Goal: Transaction & Acquisition: Purchase product/service

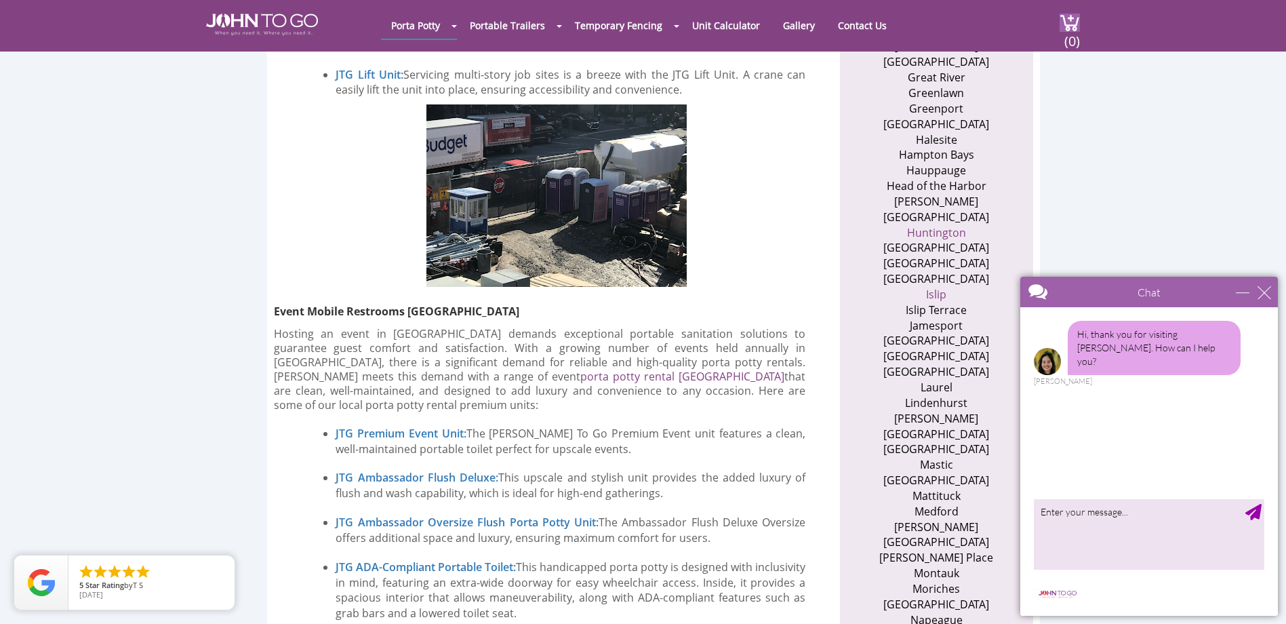
scroll to position [1356, 0]
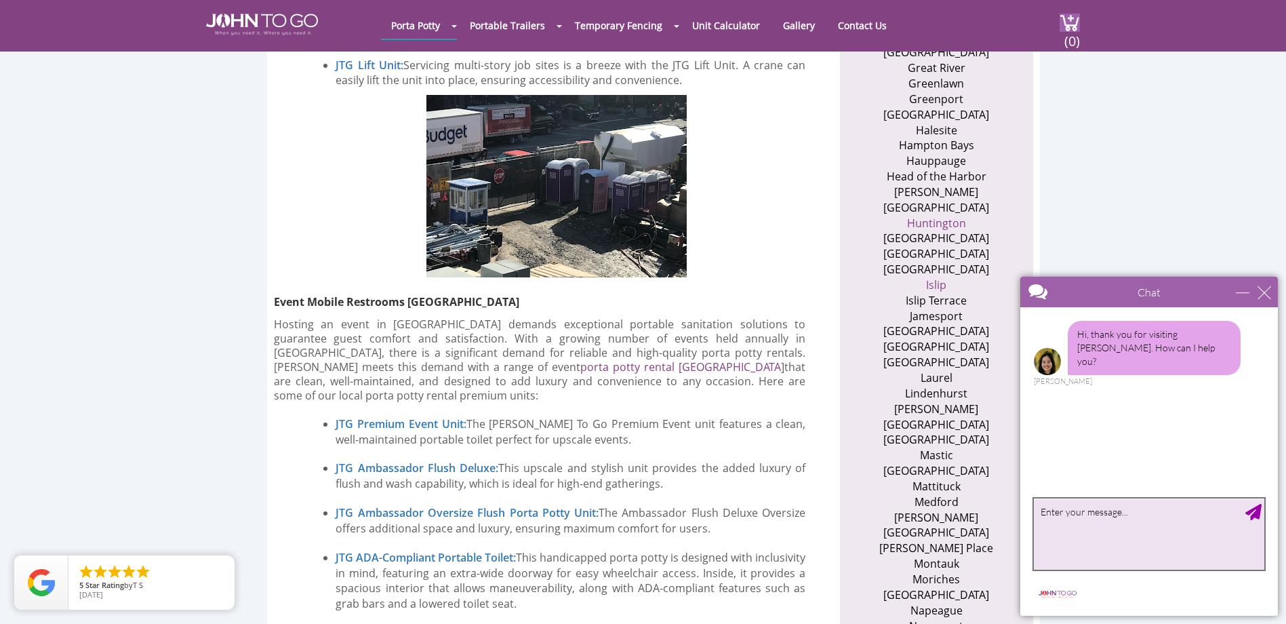
click at [1074, 532] on textarea "type your message" at bounding box center [1149, 533] width 231 height 71
type textarea "can i please have your prices for a normal porta potty with hand washing"
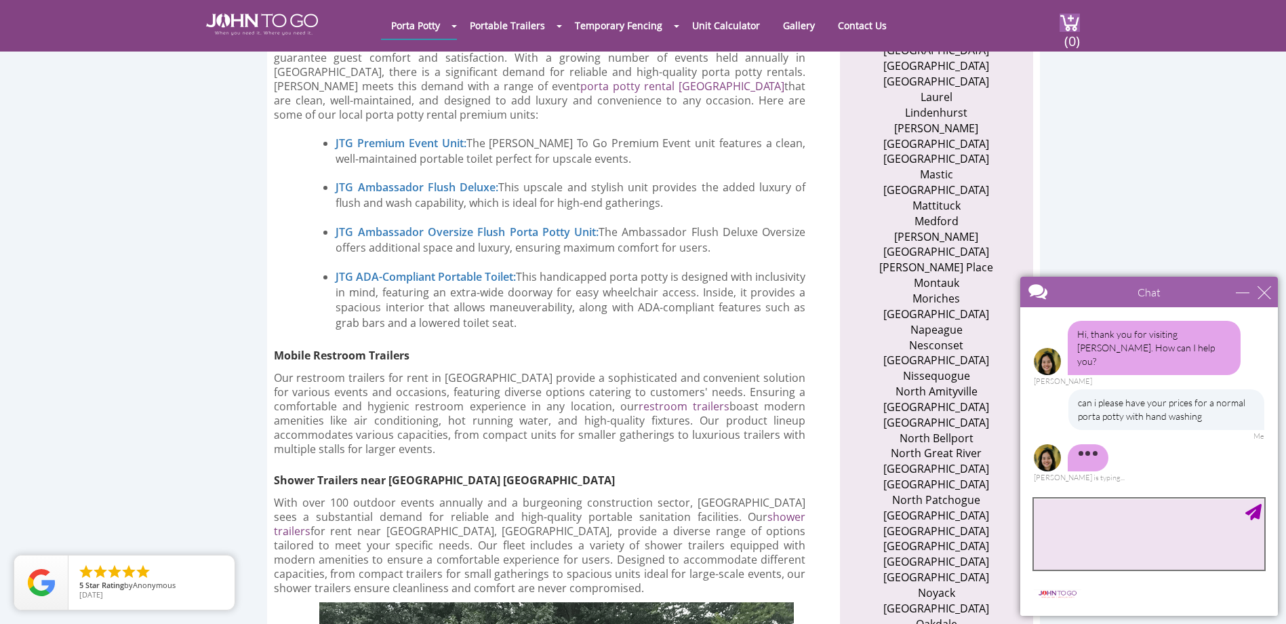
scroll to position [1492, 0]
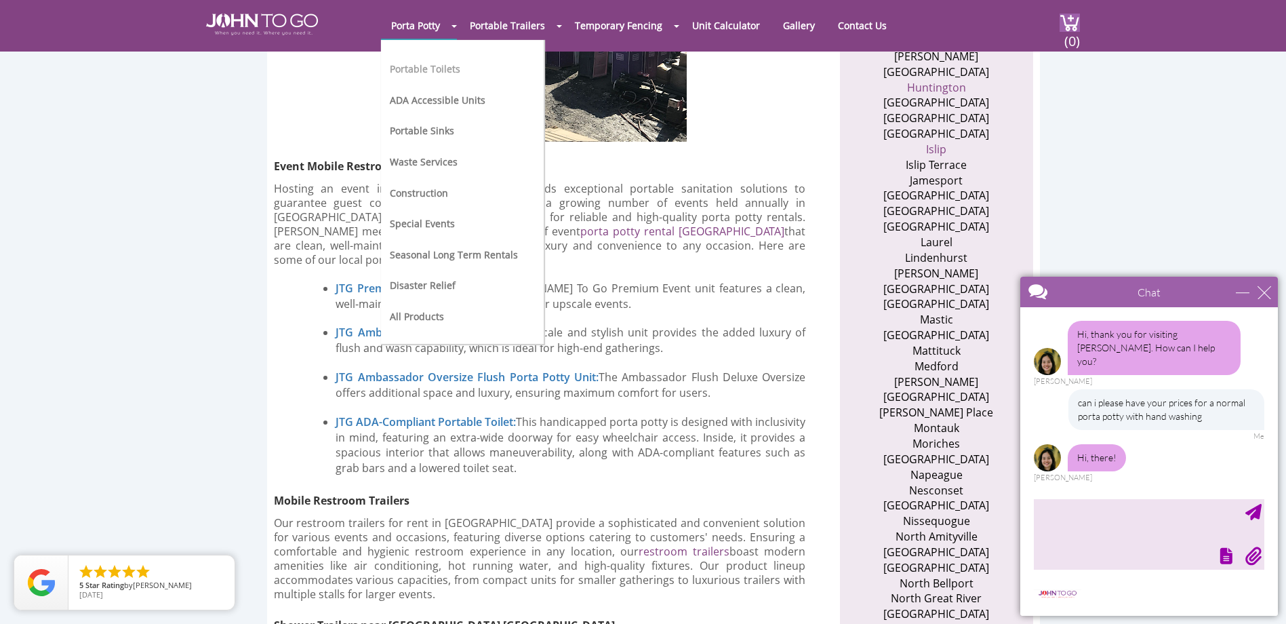
click at [421, 73] on link "Portable Toilets" at bounding box center [425, 68] width 71 height 13
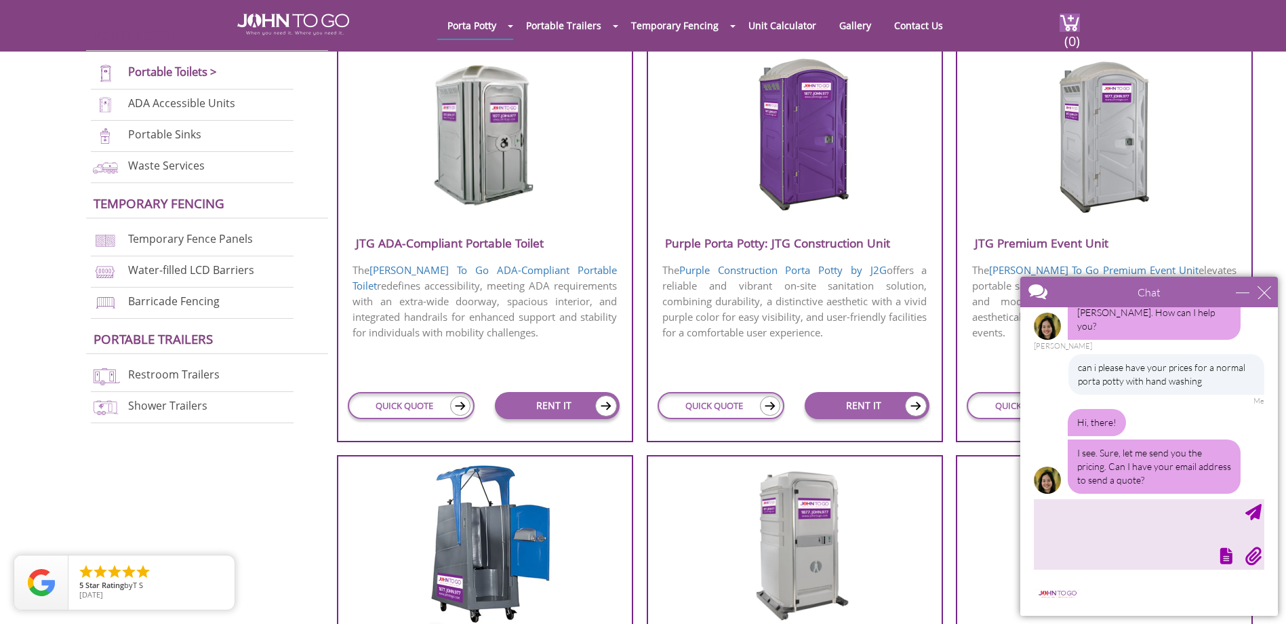
scroll to position [542, 0]
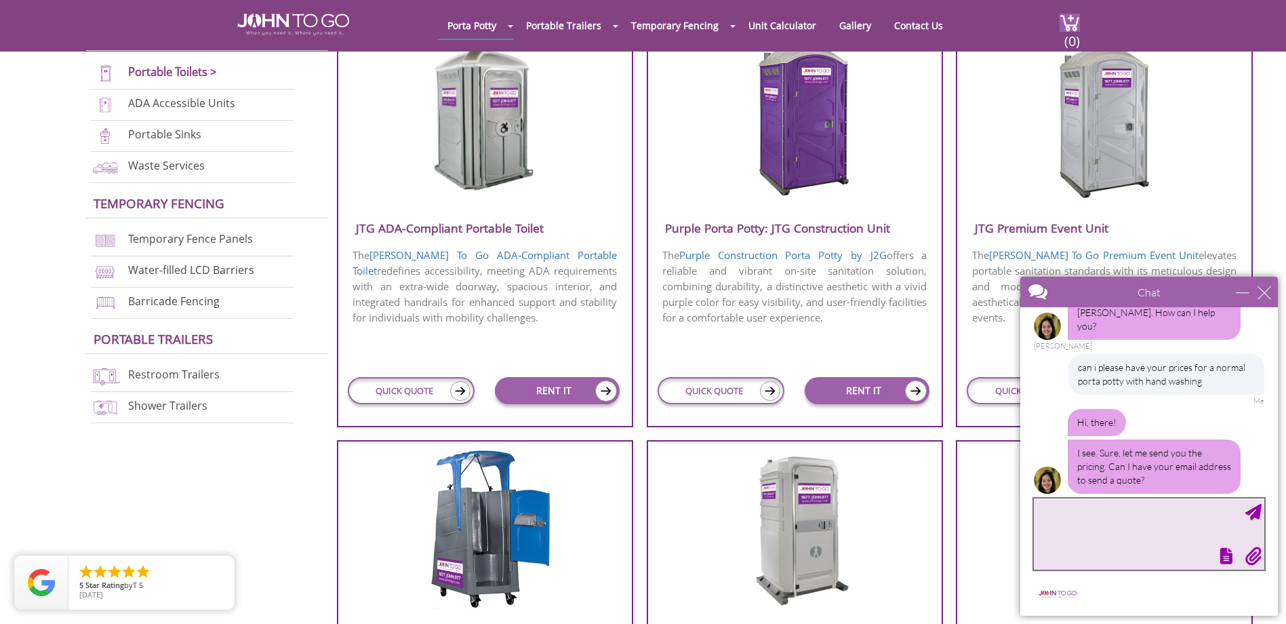
click at [1098, 523] on textarea "type your message" at bounding box center [1149, 533] width 231 height 71
type textarea "dancestar33@yahoo.com"
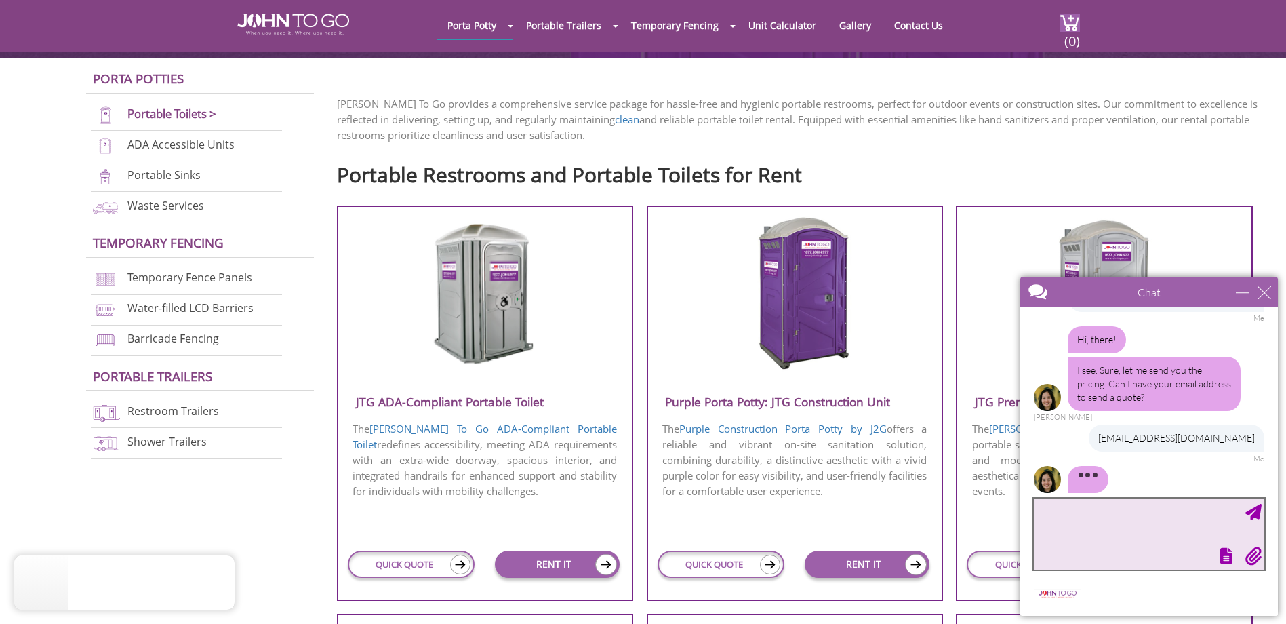
scroll to position [339, 0]
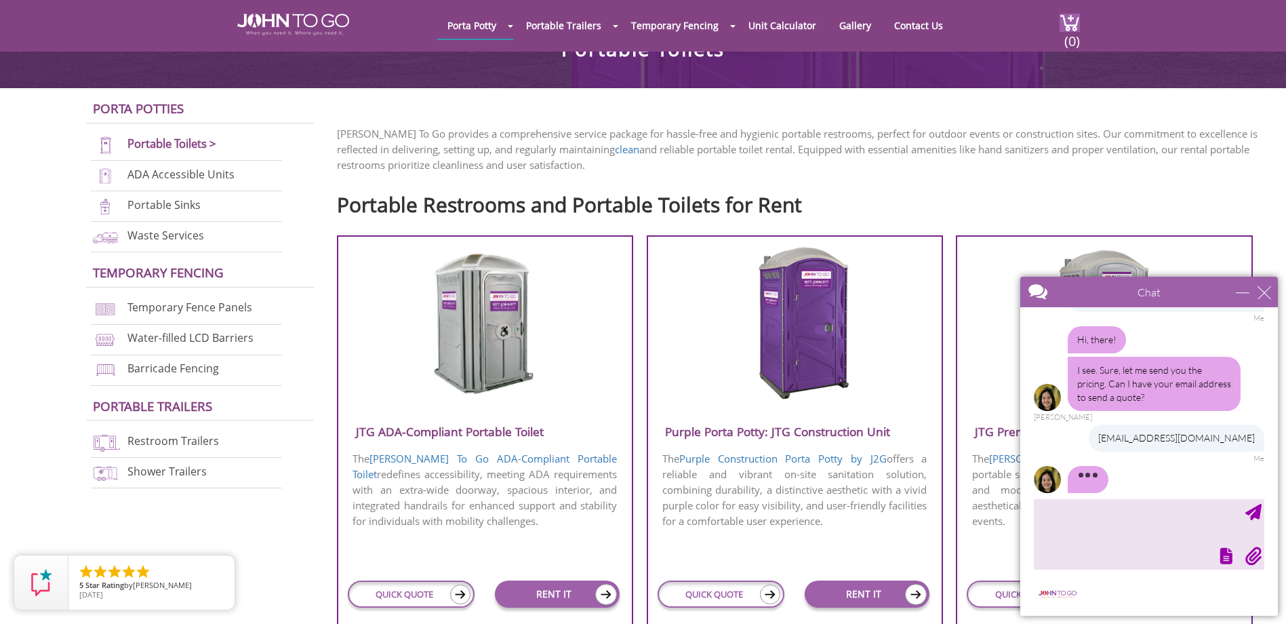
click at [813, 325] on img at bounding box center [795, 323] width 130 height 156
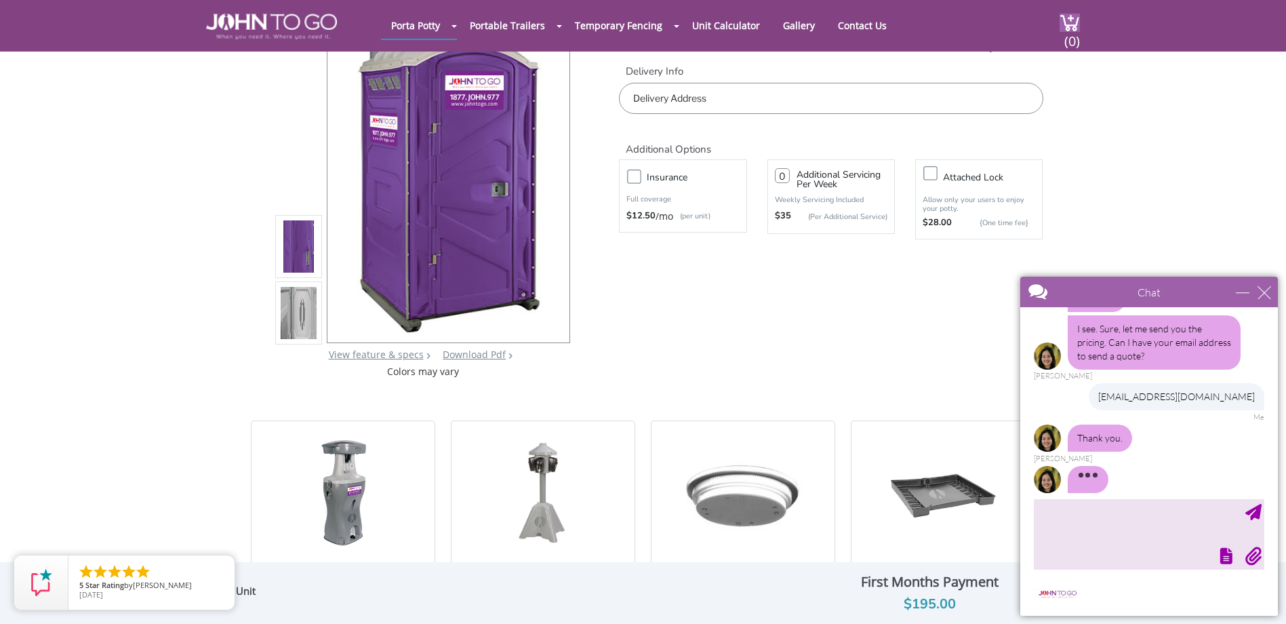
scroll to position [68, 0]
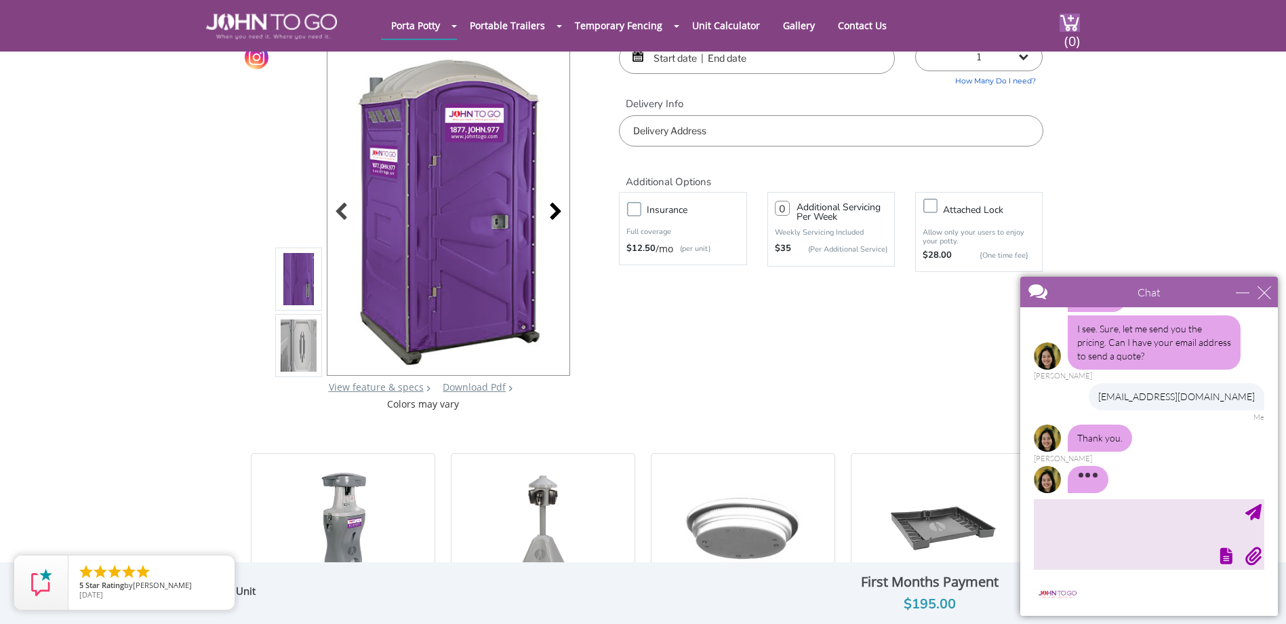
click at [558, 216] on div at bounding box center [551, 212] width 19 height 19
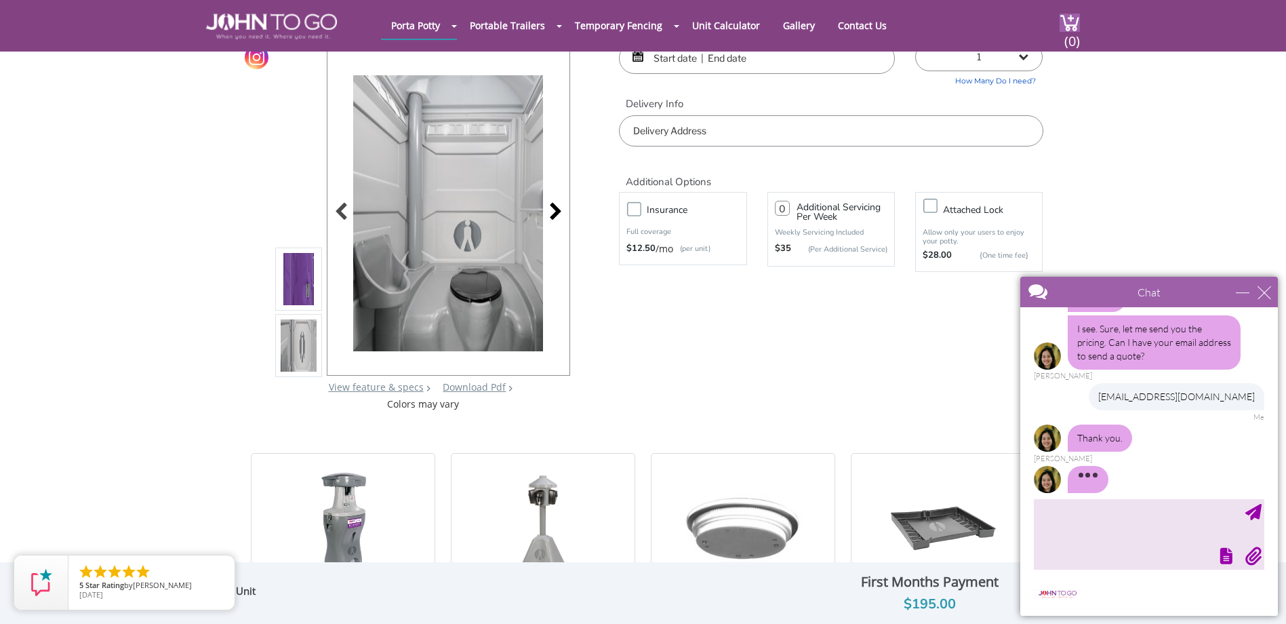
scroll to position [118, 0]
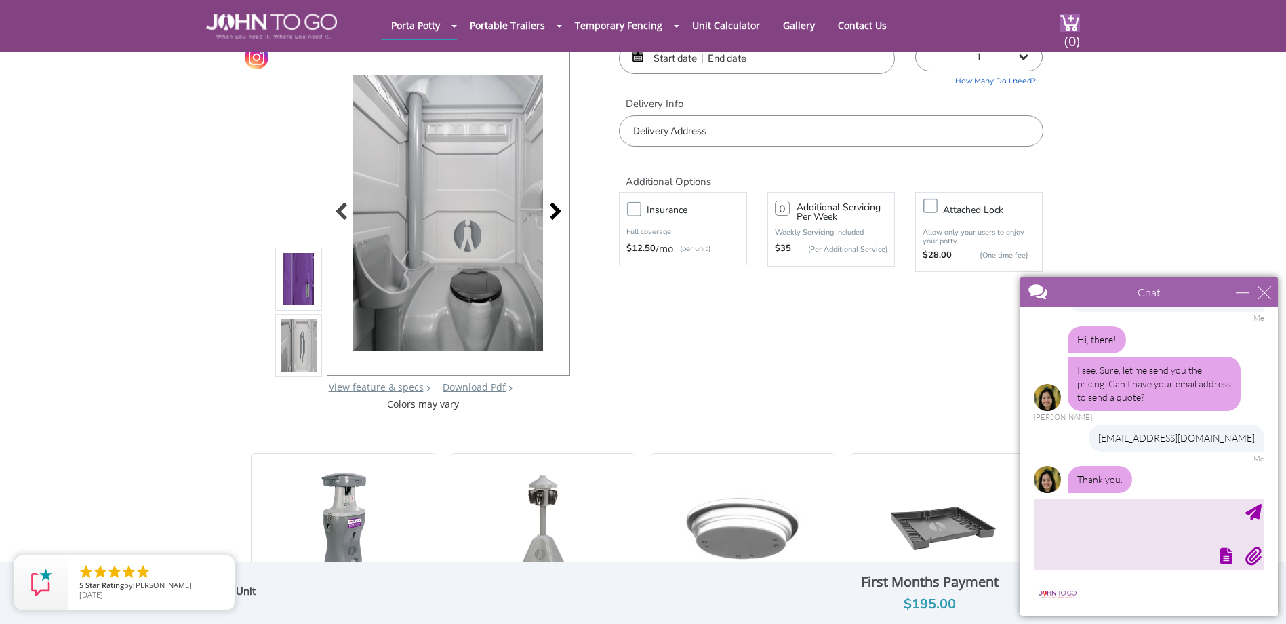
click at [558, 216] on div at bounding box center [551, 212] width 19 height 19
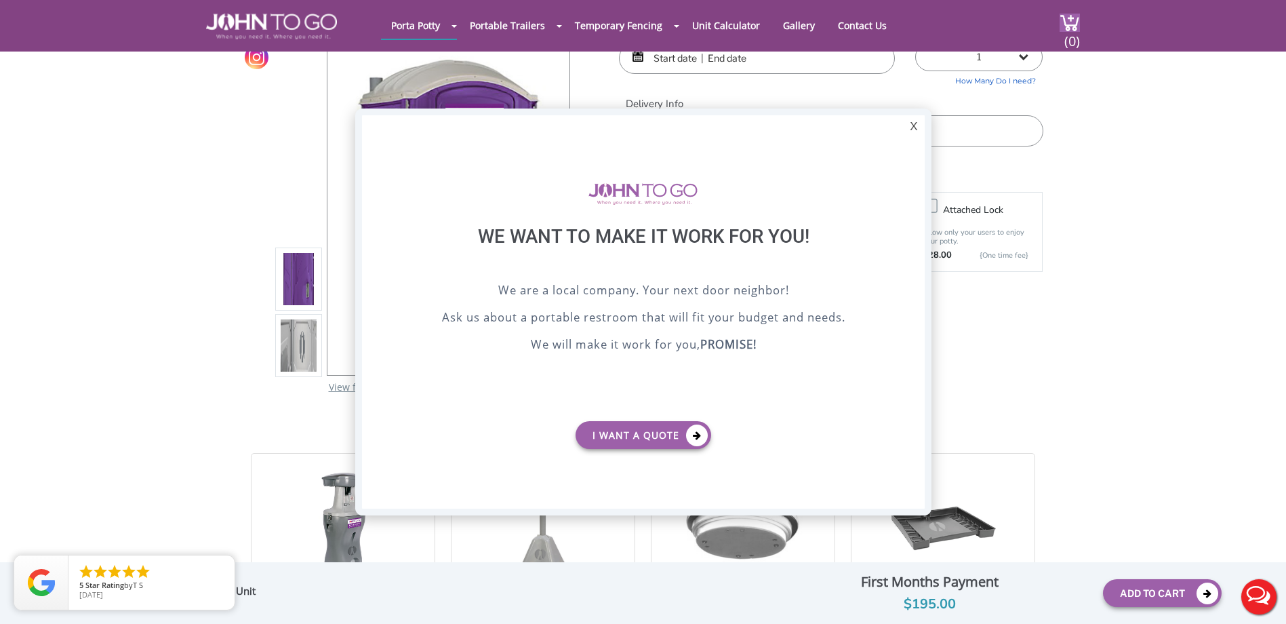
scroll to position [0, 0]
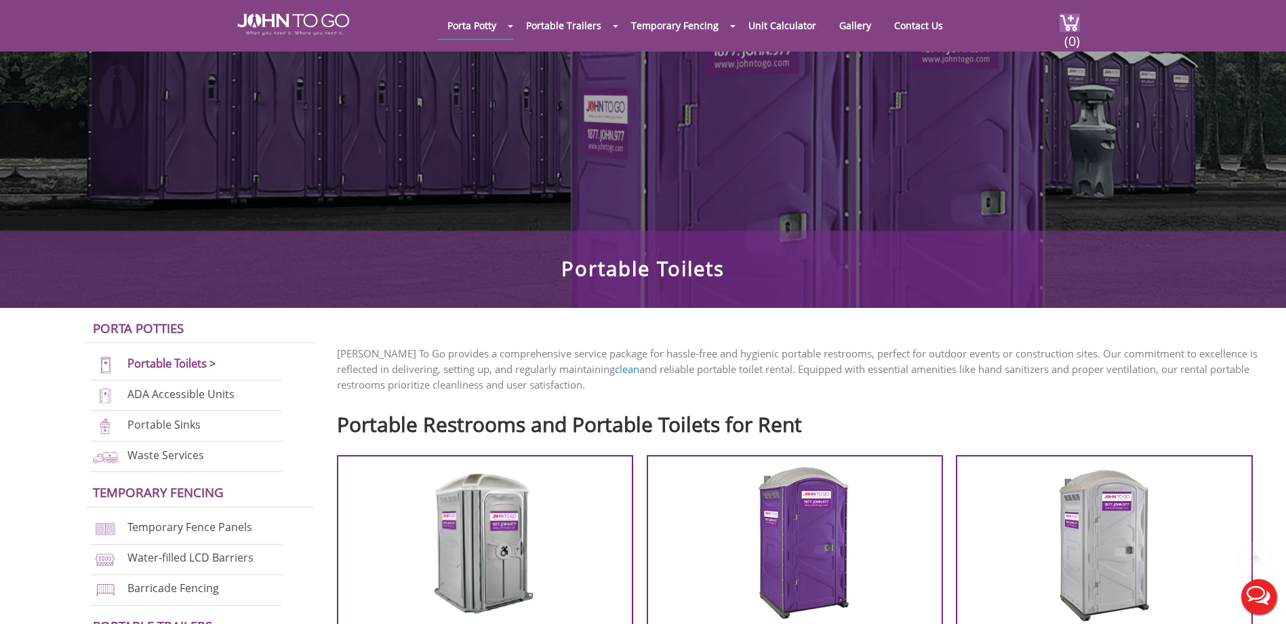
scroll to position [301, 0]
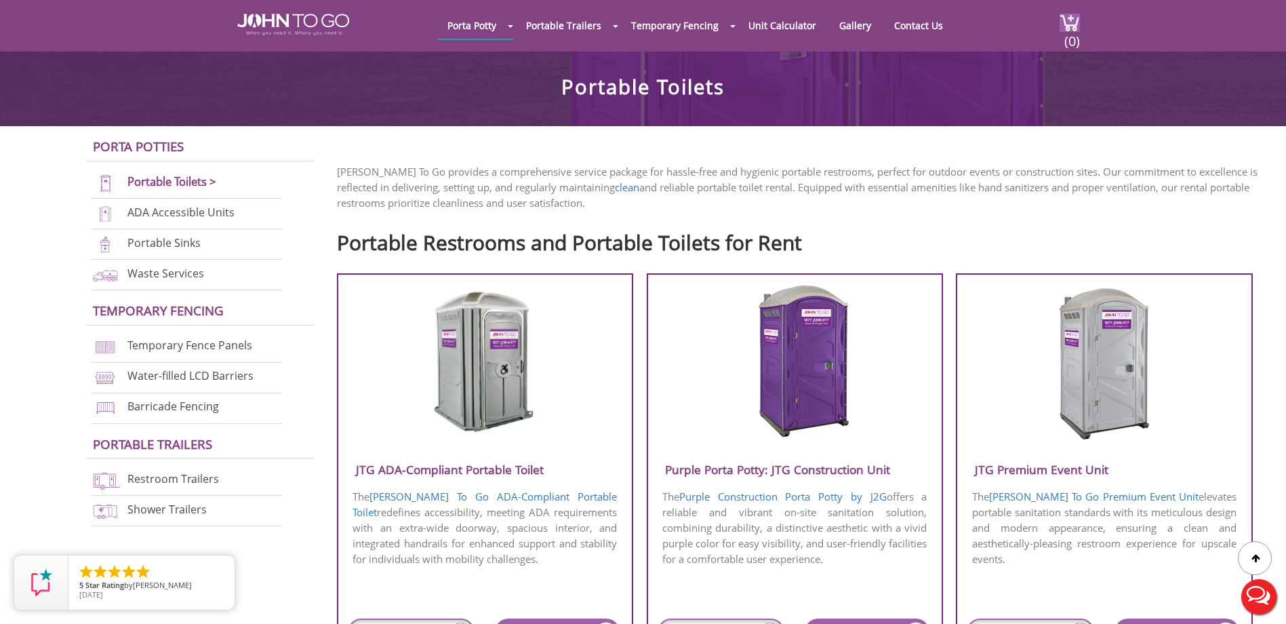
click at [481, 416] on img at bounding box center [485, 361] width 130 height 156
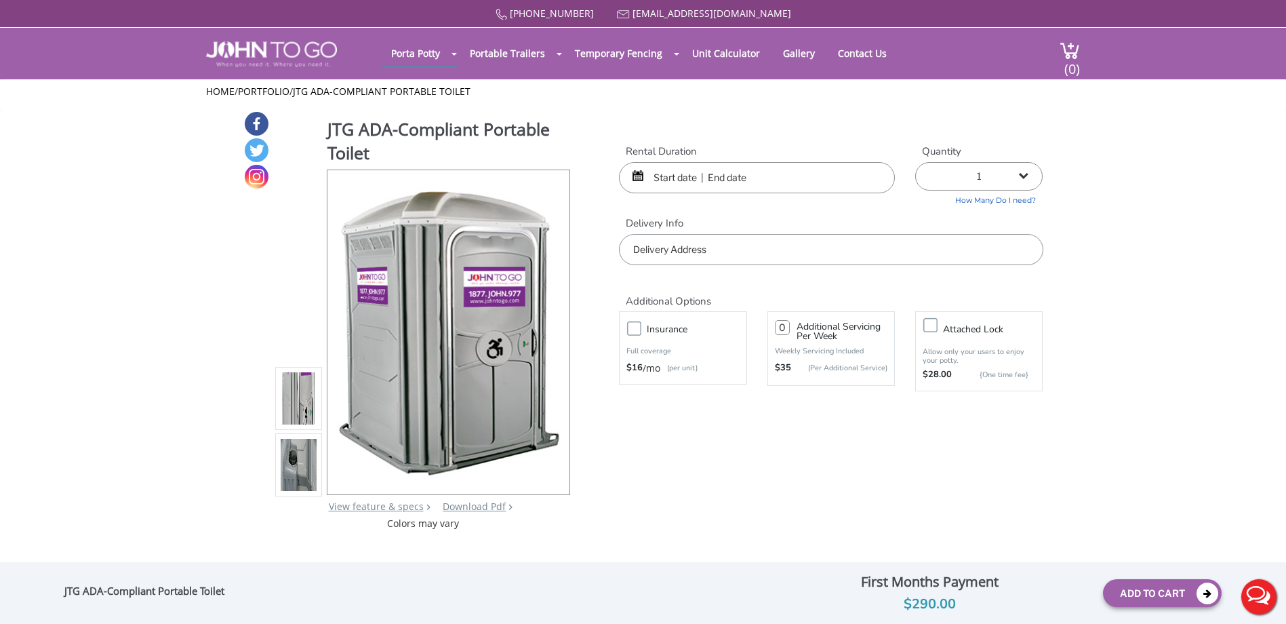
click at [1253, 603] on button "Live Chat" at bounding box center [1259, 597] width 54 height 54
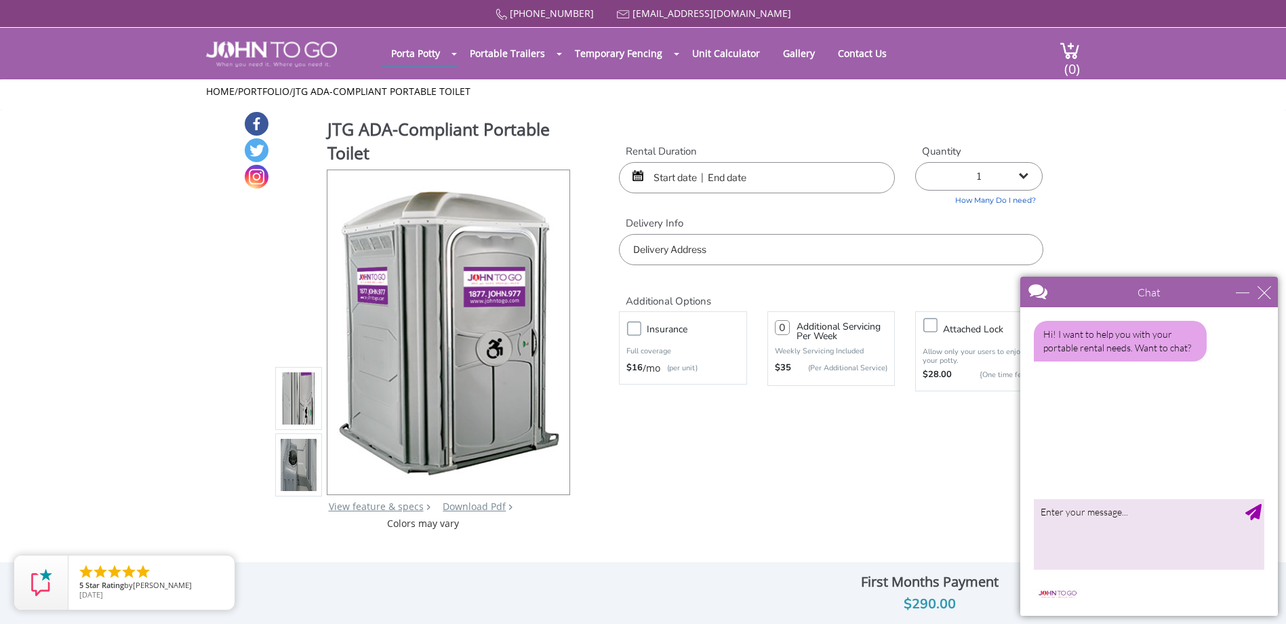
click at [1264, 294] on div "close" at bounding box center [1265, 292] width 14 height 14
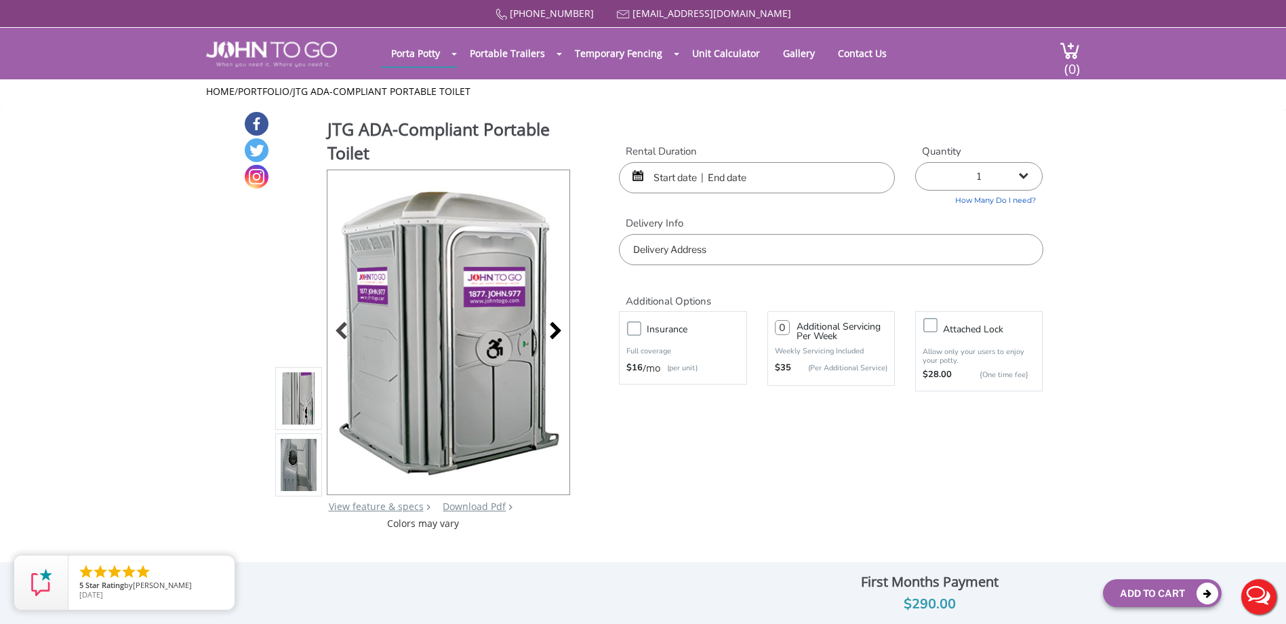
click at [557, 332] on div at bounding box center [551, 332] width 19 height 19
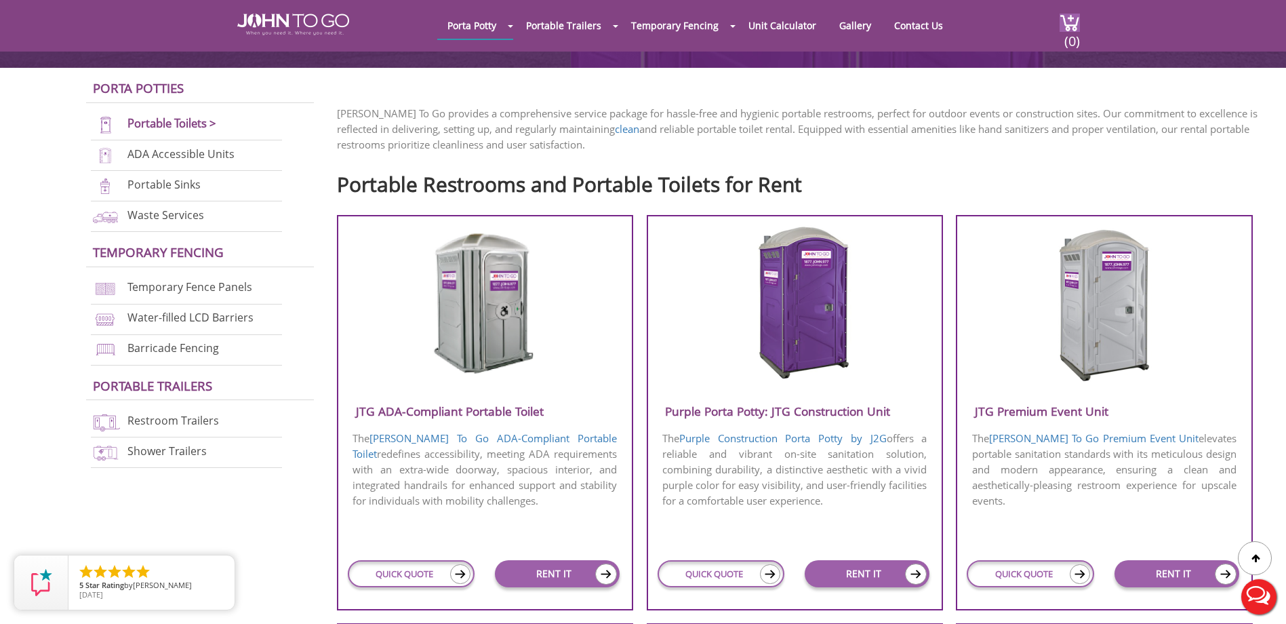
scroll to position [407, 0]
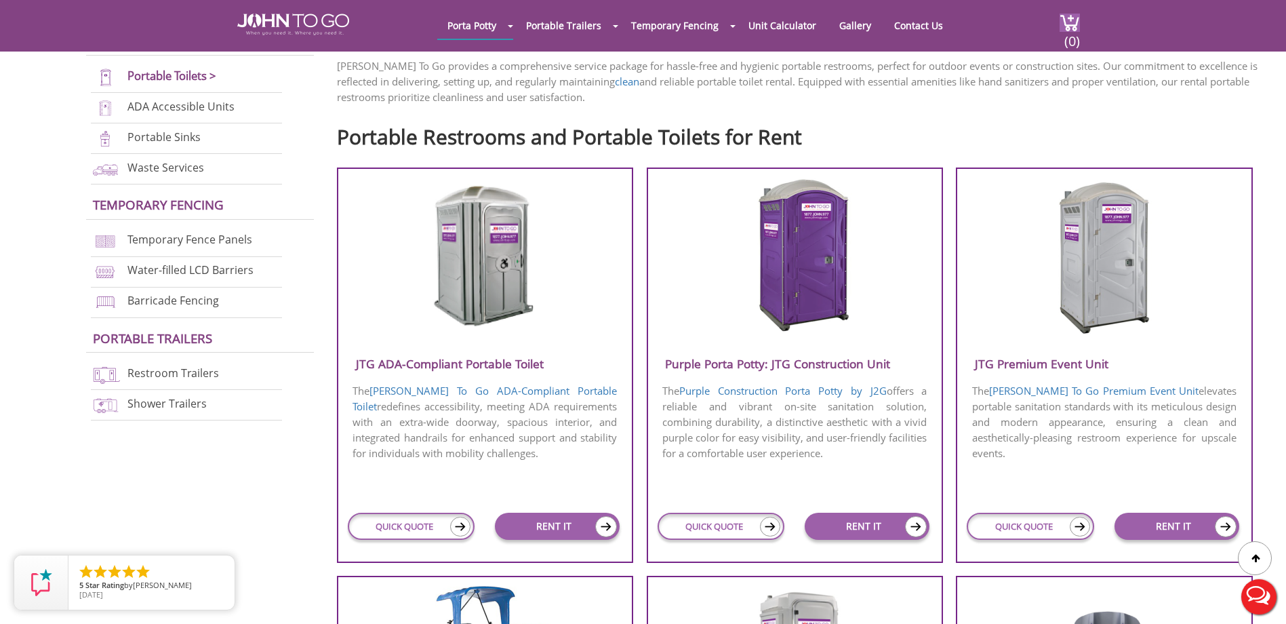
click at [1116, 296] on img at bounding box center [1104, 256] width 130 height 156
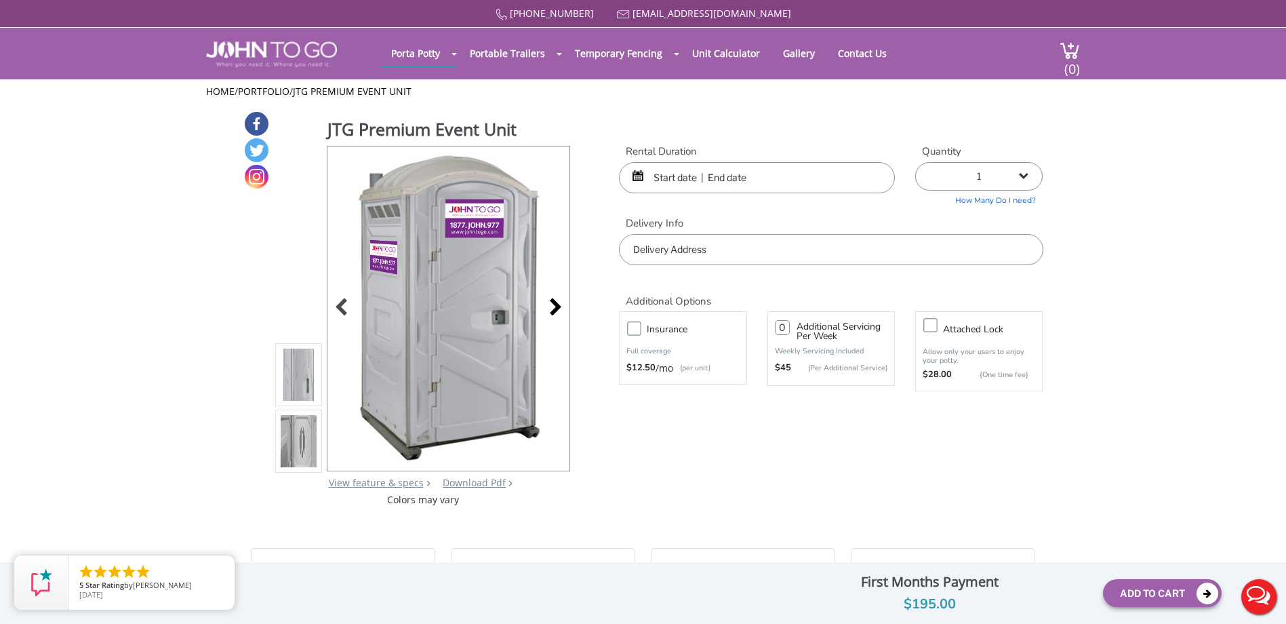
click at [552, 306] on div at bounding box center [551, 308] width 19 height 19
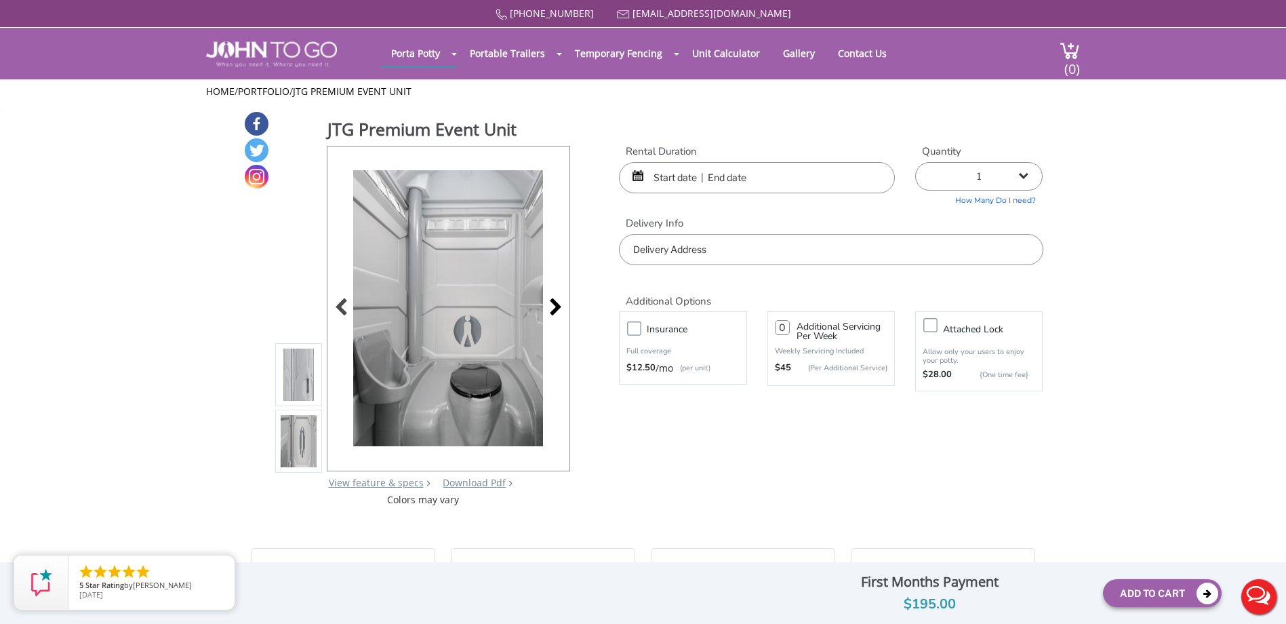
click at [553, 306] on div at bounding box center [551, 308] width 19 height 19
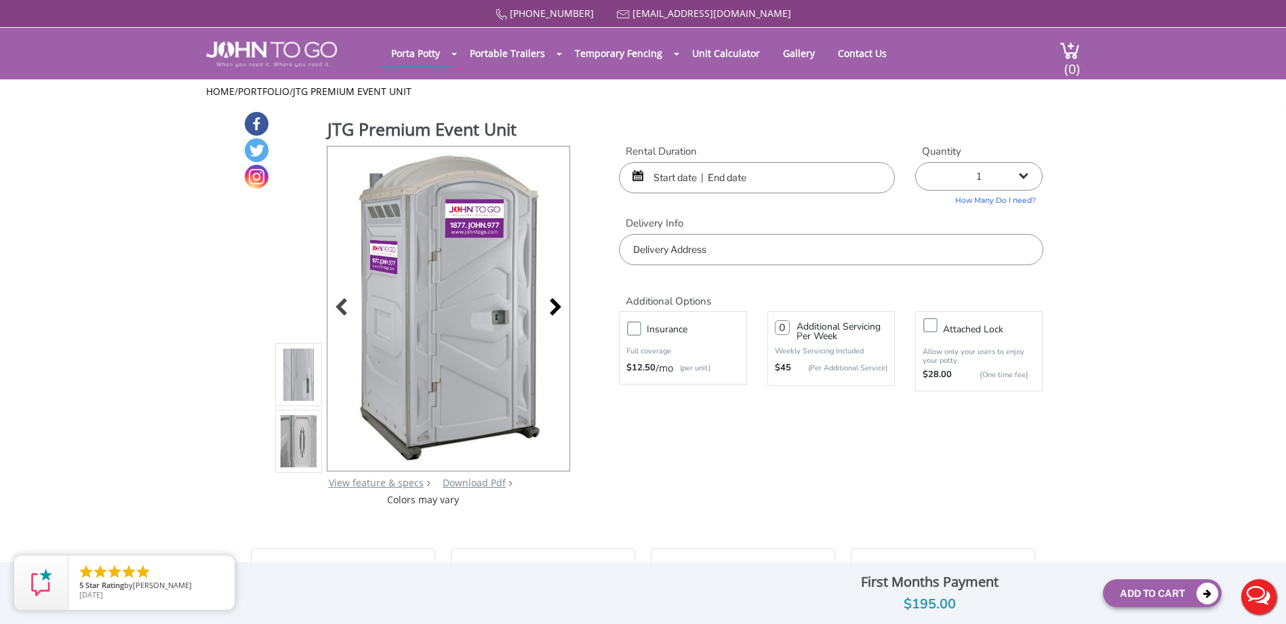
click at [553, 308] on div at bounding box center [551, 308] width 19 height 19
